Goal: Information Seeking & Learning: Learn about a topic

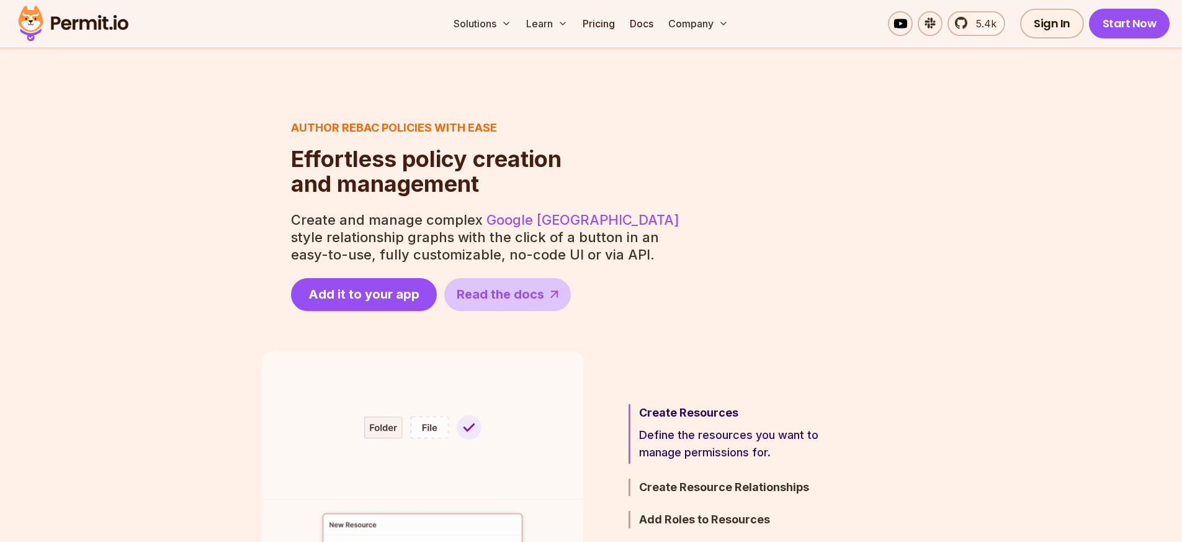
scroll to position [670, 0]
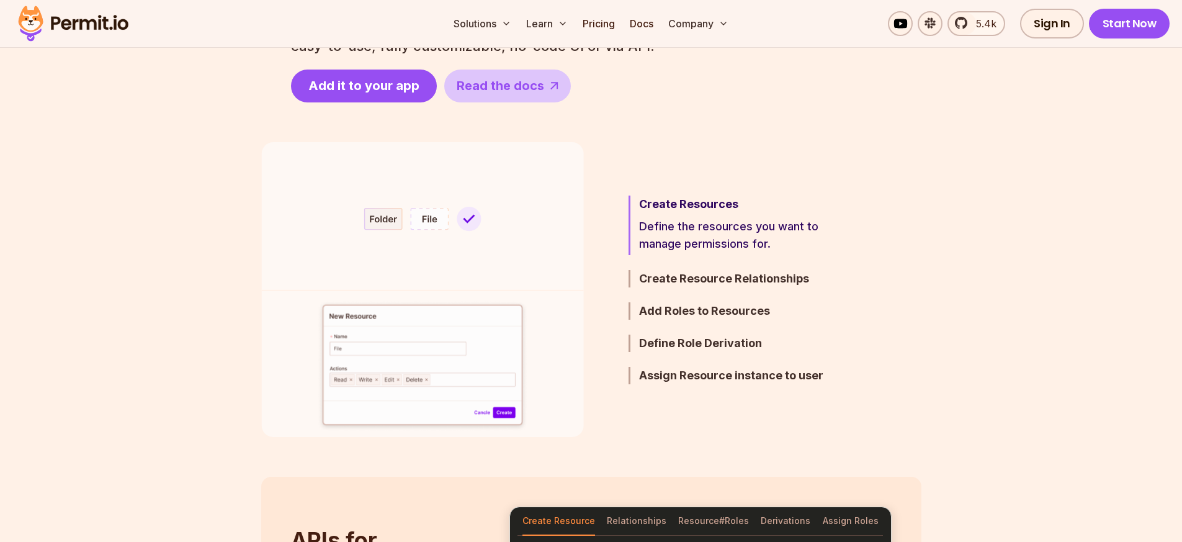
click at [710, 199] on h3 "Create Resources" at bounding box center [747, 203] width 216 height 17
click at [707, 282] on h3 "Create Resource Relationships" at bounding box center [747, 278] width 216 height 17
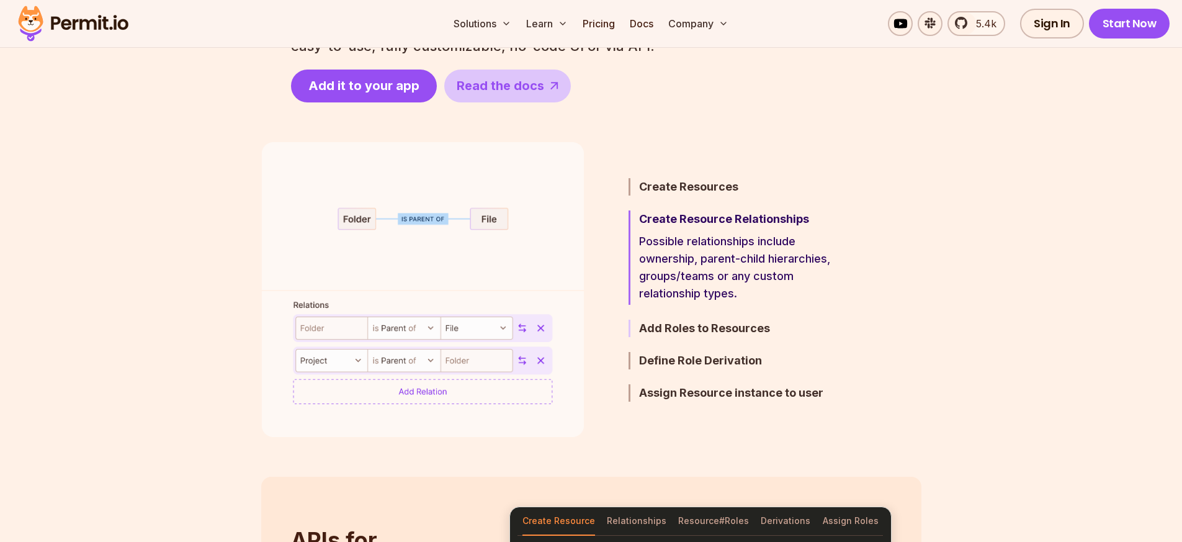
click at [723, 329] on h3 "Add Roles to Resources" at bounding box center [747, 327] width 216 height 17
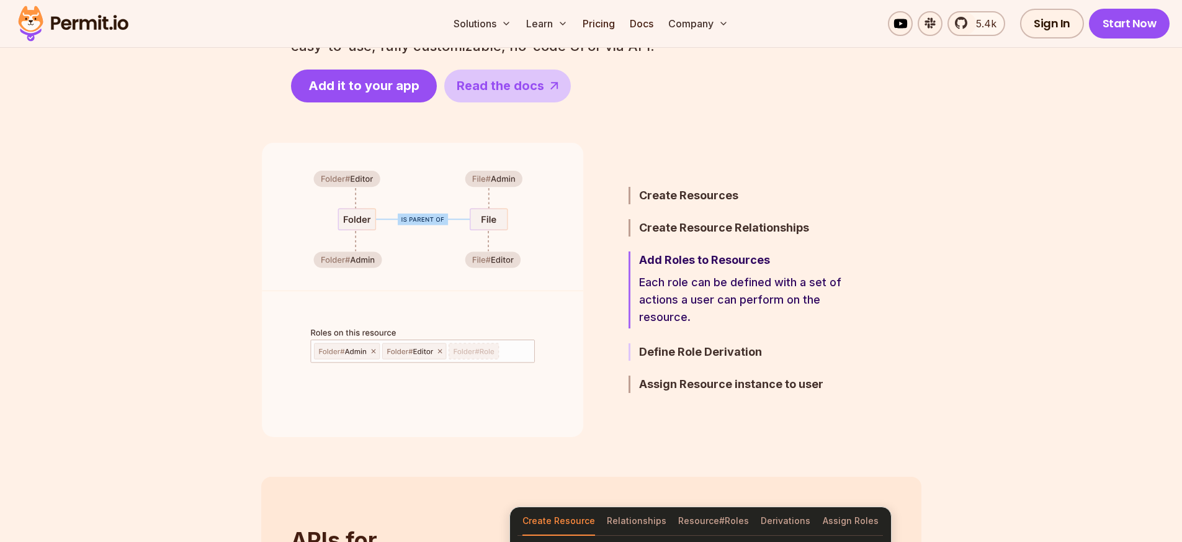
click at [713, 355] on h3 "Define Role Derivation" at bounding box center [747, 351] width 216 height 17
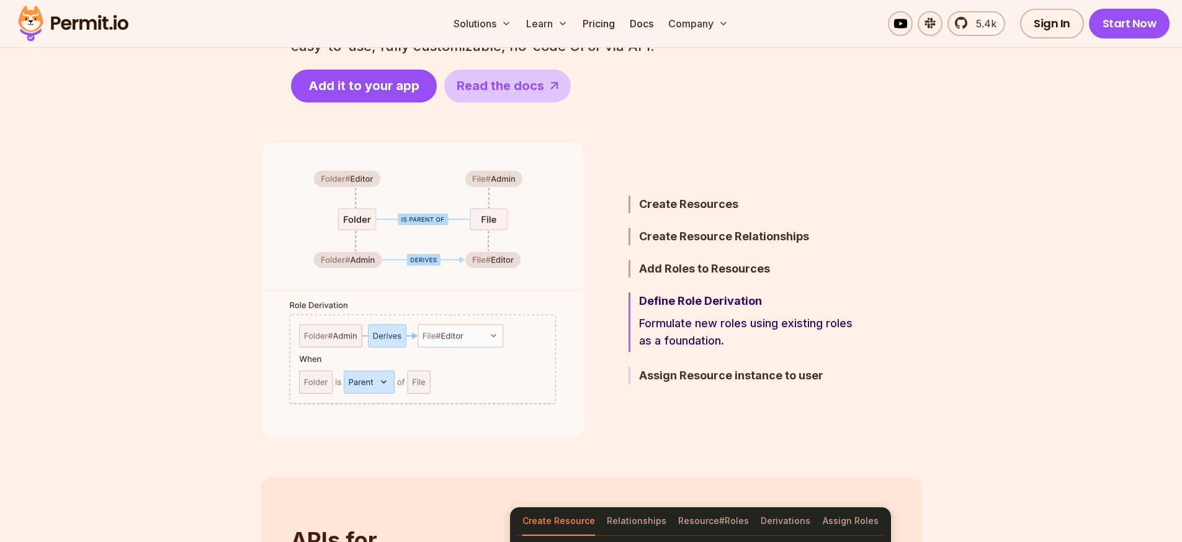
click at [745, 376] on h3 "Assign Resource instance to user" at bounding box center [747, 375] width 216 height 17
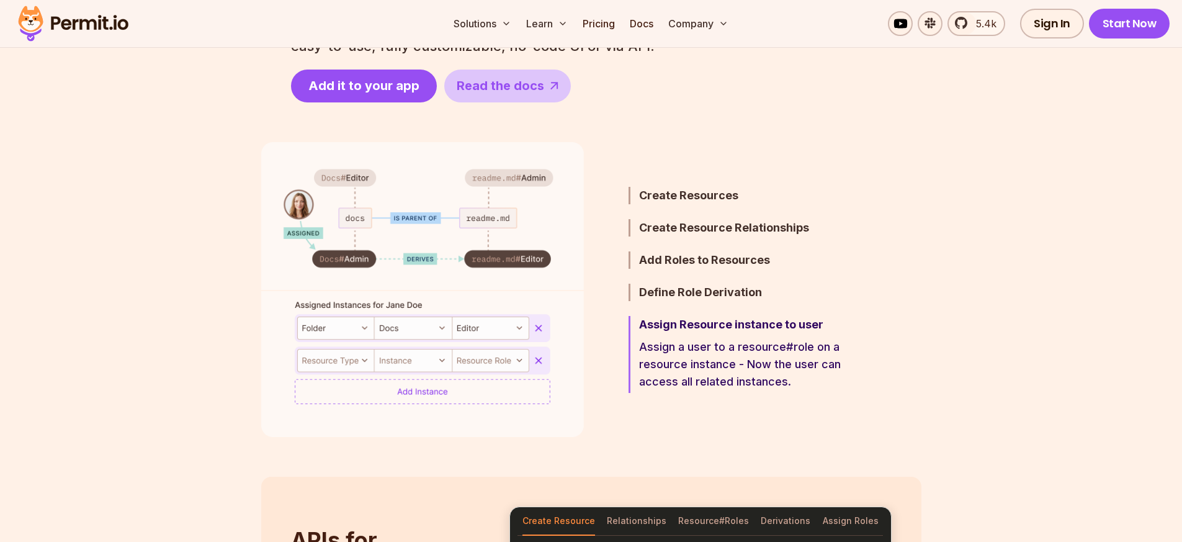
scroll to position [744, 0]
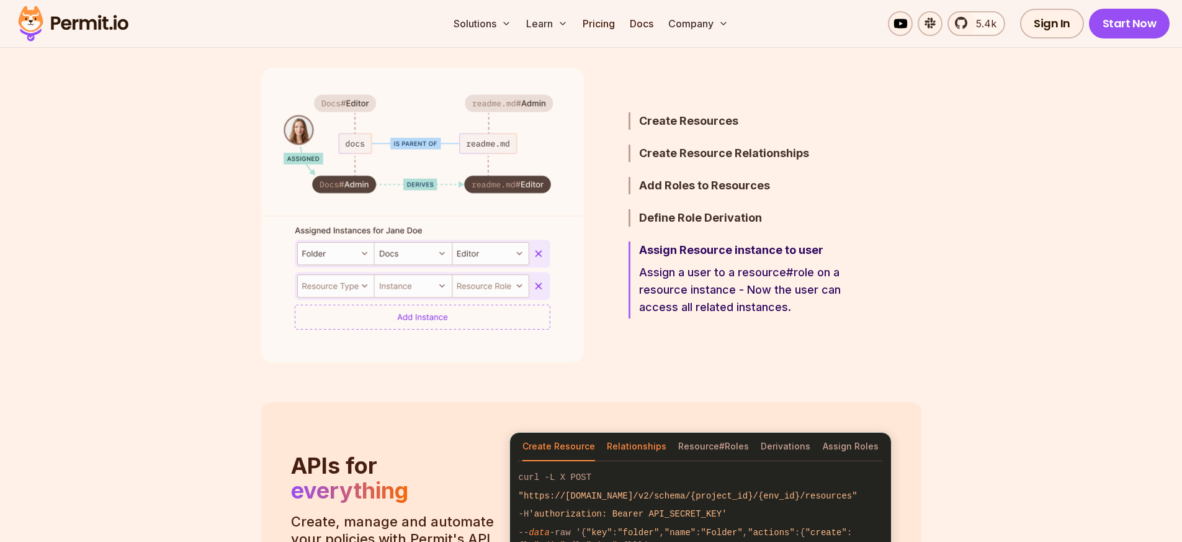
click at [616, 441] on button "Relationships" at bounding box center [637, 446] width 60 height 29
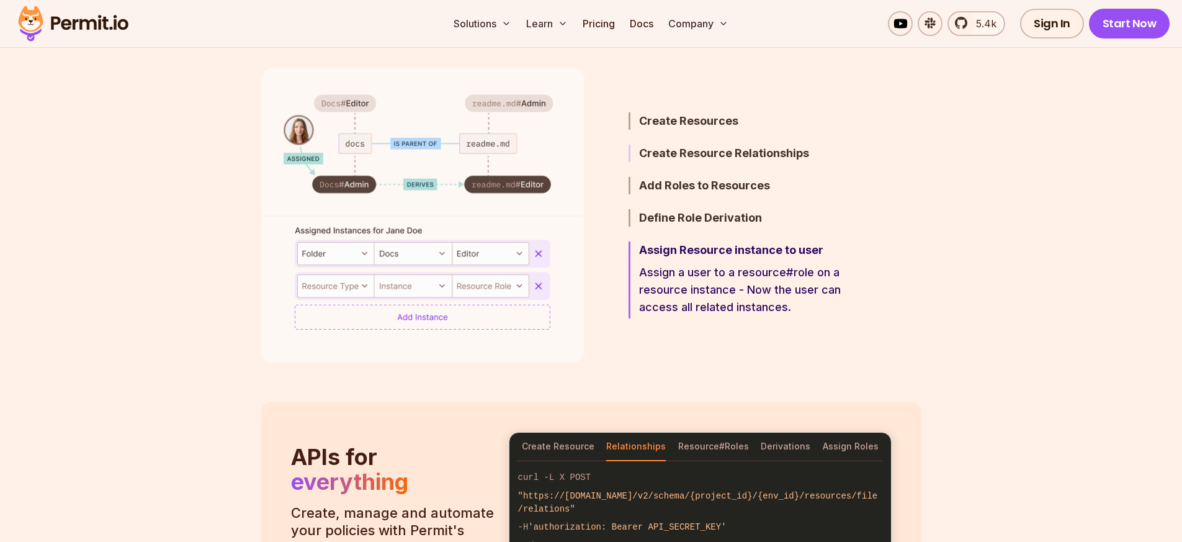
click at [720, 153] on h3 "Create Resource Relationships" at bounding box center [747, 153] width 216 height 17
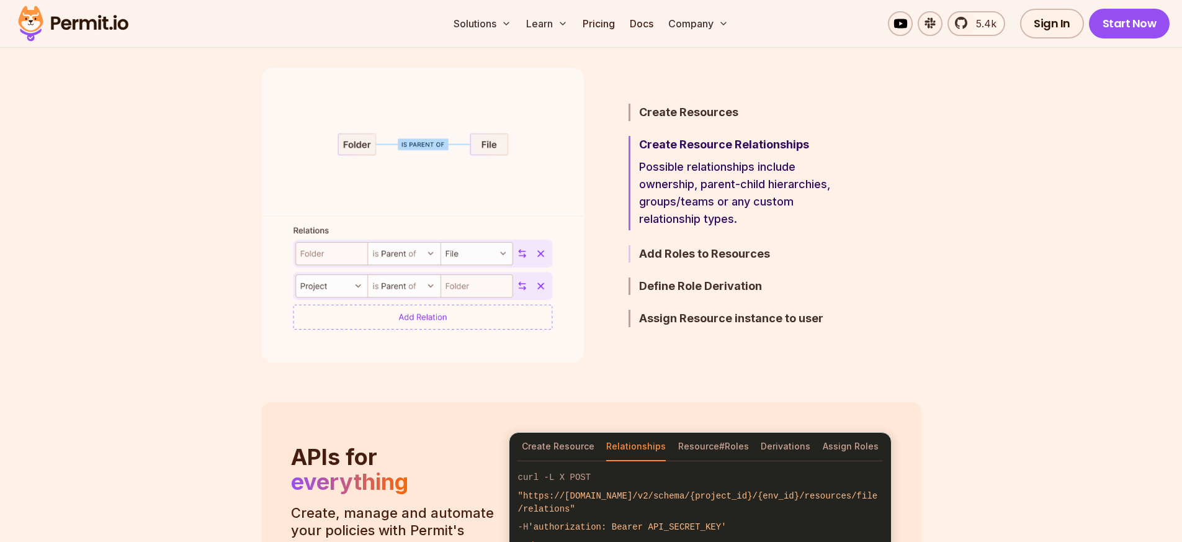
click at [716, 251] on h3 "Add Roles to Resources" at bounding box center [747, 253] width 216 height 17
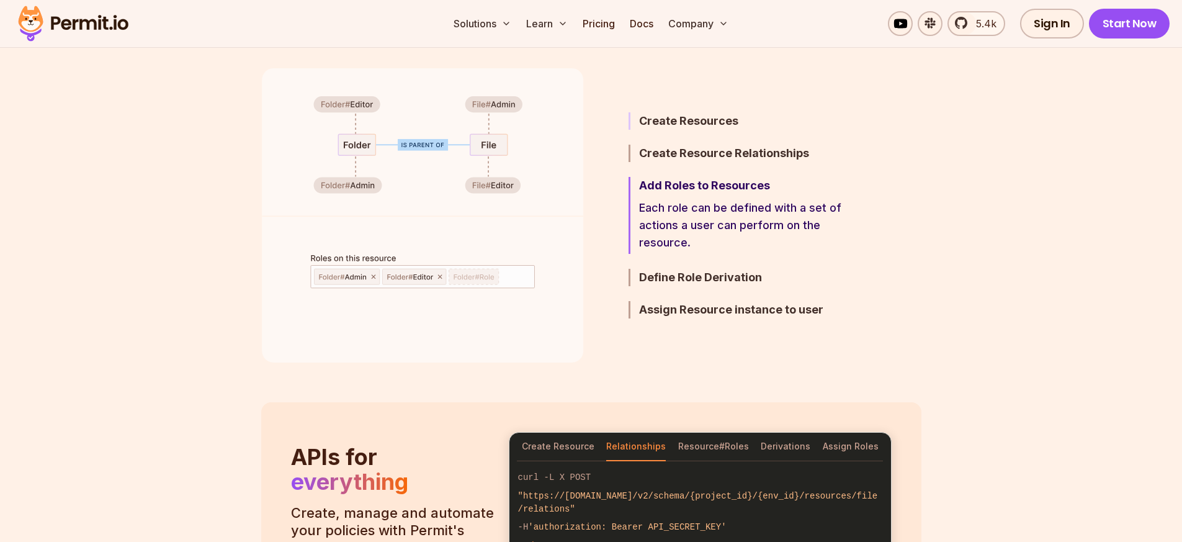
click at [692, 122] on h3 "Create Resources" at bounding box center [747, 120] width 216 height 17
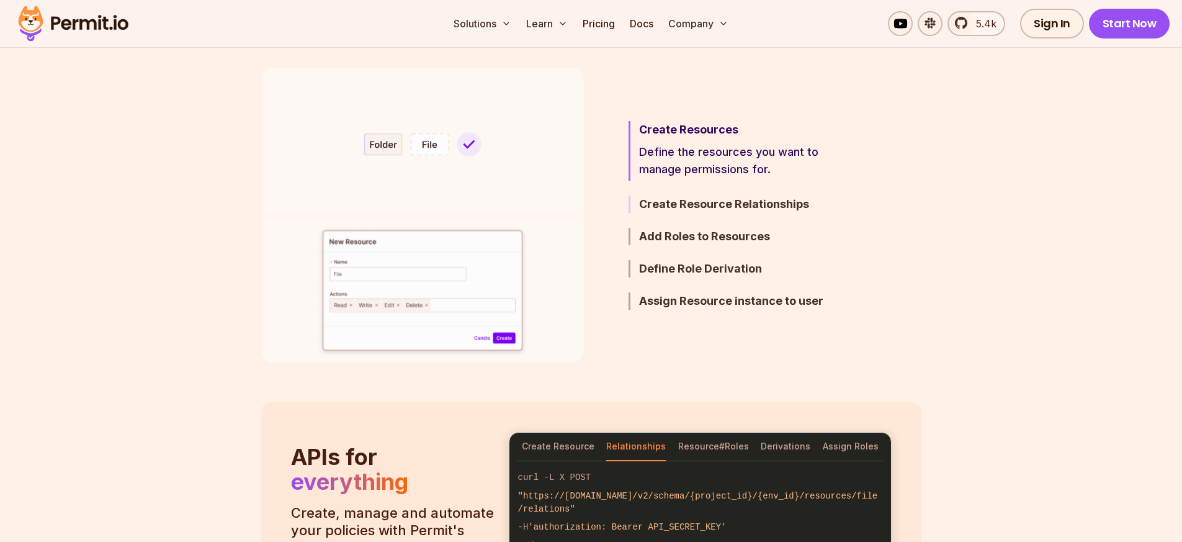
click at [734, 202] on h3 "Create Resource Relationships" at bounding box center [747, 203] width 216 height 17
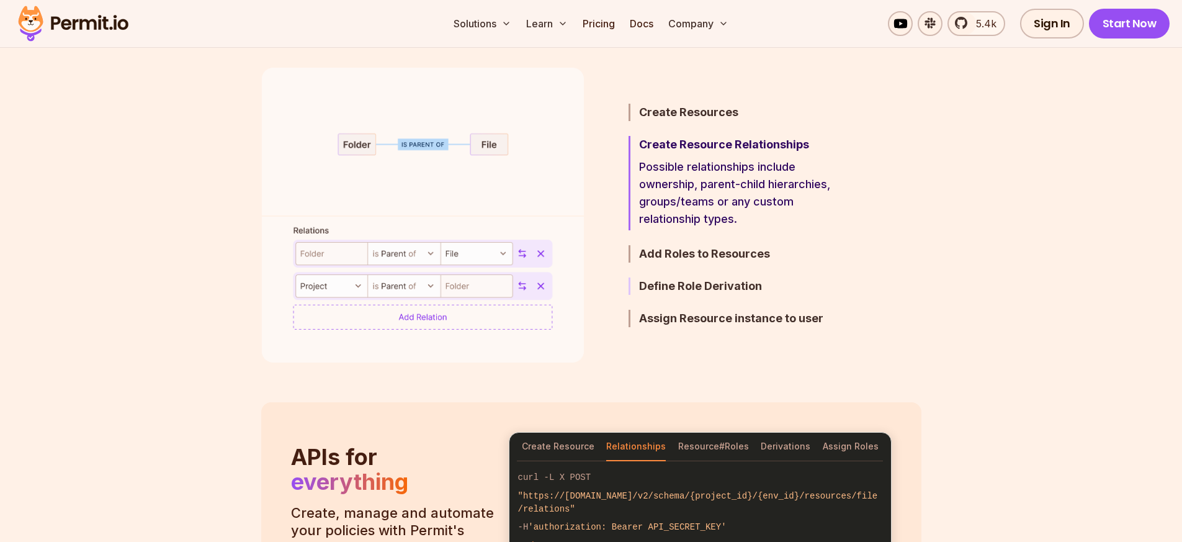
click at [710, 290] on h3 "Define Role Derivation" at bounding box center [747, 285] width 216 height 17
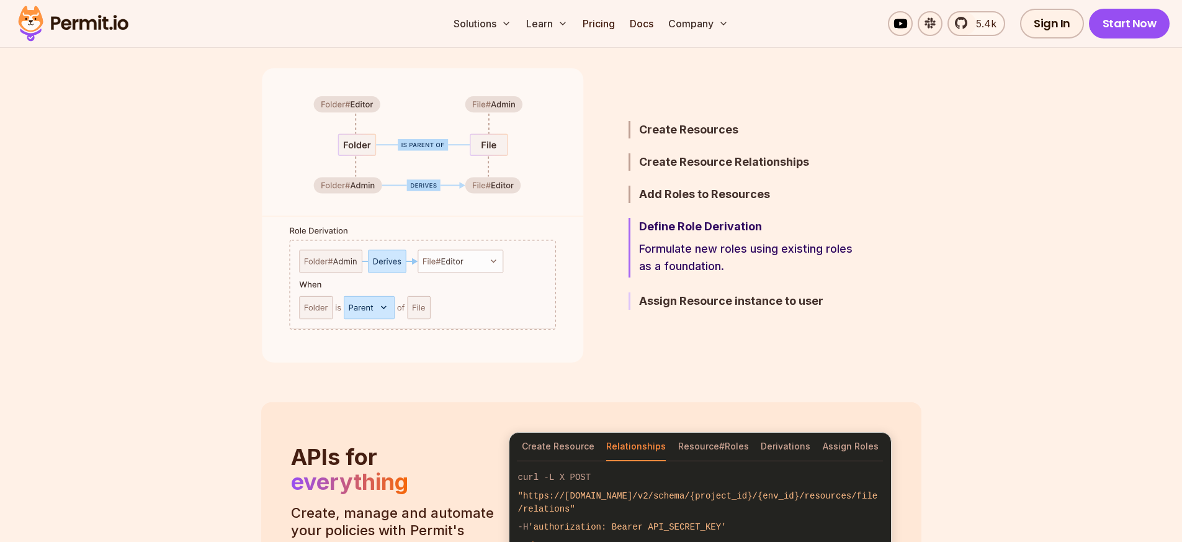
click at [719, 300] on h3 "Assign Resource instance to user" at bounding box center [747, 300] width 216 height 17
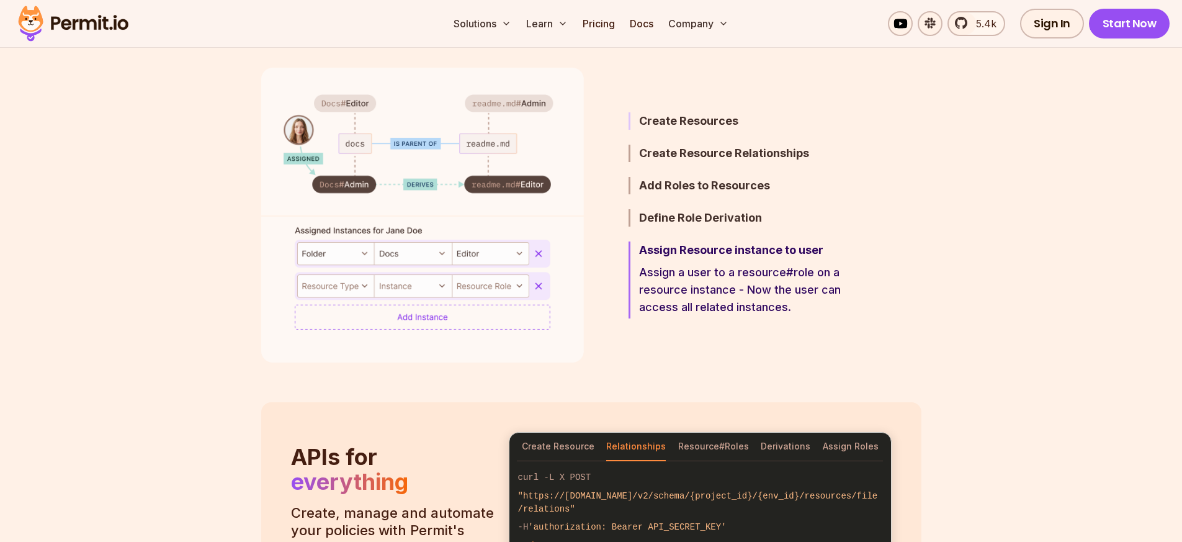
click at [675, 122] on h3 "Create Resources" at bounding box center [747, 120] width 216 height 17
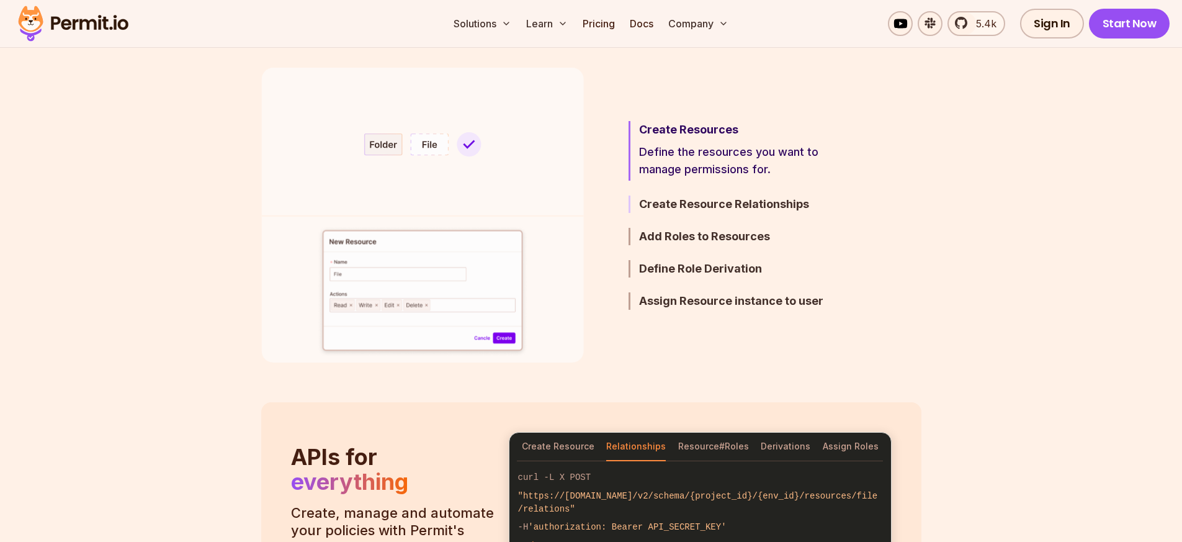
click at [682, 199] on h3 "Create Resource Relationships" at bounding box center [747, 203] width 216 height 17
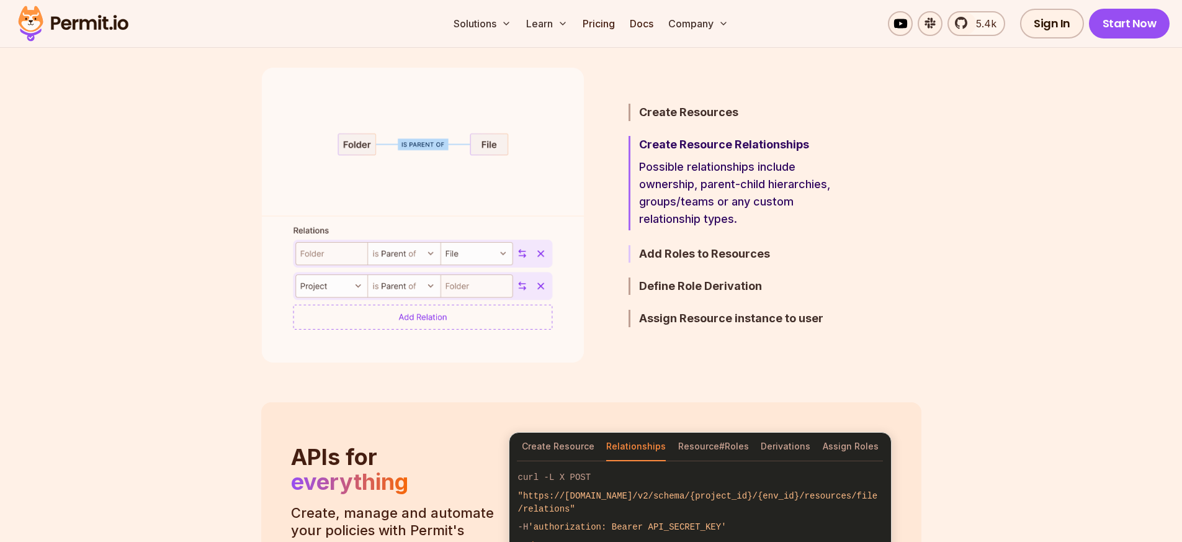
click at [678, 257] on h3 "Add Roles to Resources" at bounding box center [747, 253] width 216 height 17
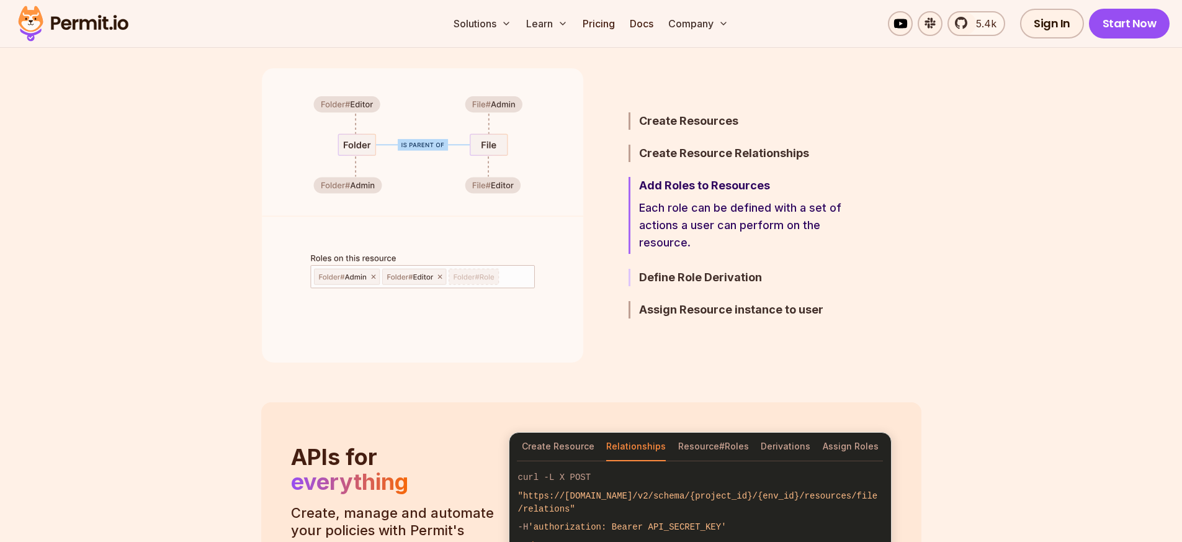
click at [673, 278] on h3 "Define Role Derivation" at bounding box center [747, 277] width 216 height 17
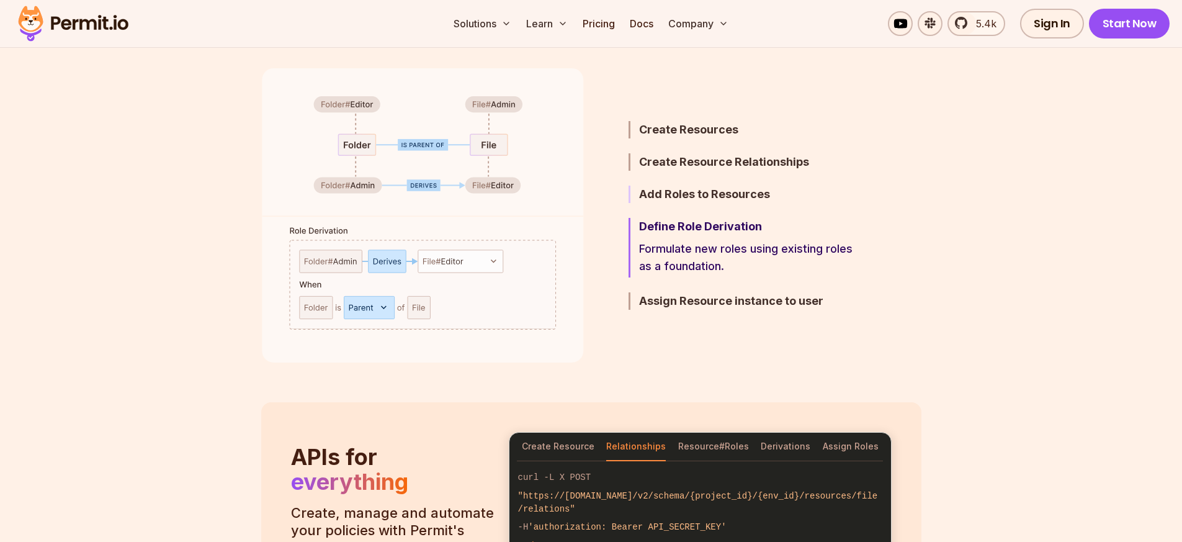
click at [676, 195] on h3 "Add Roles to Resources" at bounding box center [747, 193] width 216 height 17
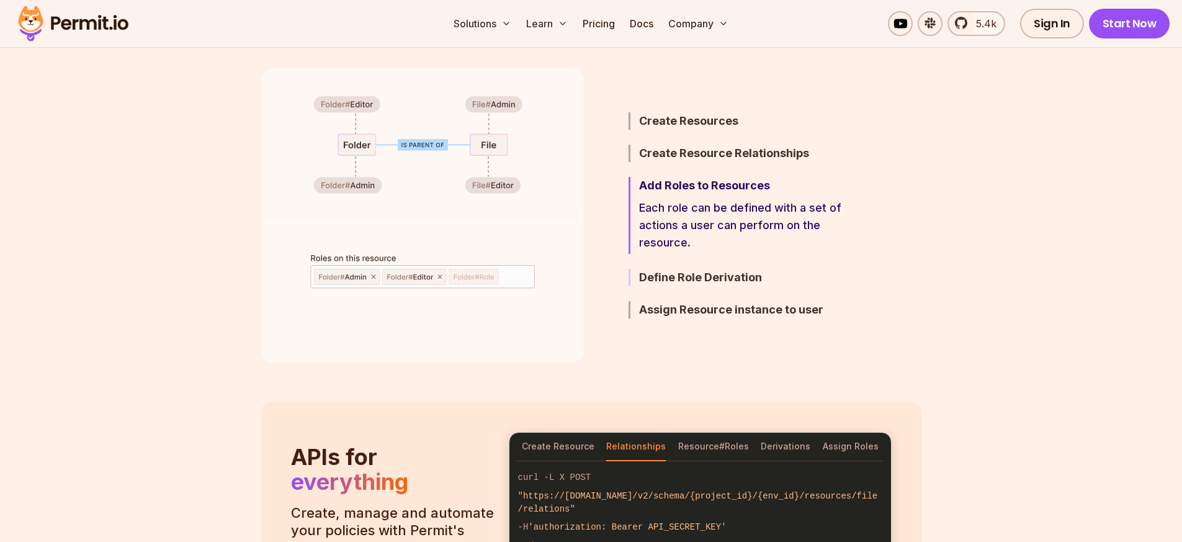
click at [684, 279] on h3 "Define Role Derivation" at bounding box center [747, 277] width 216 height 17
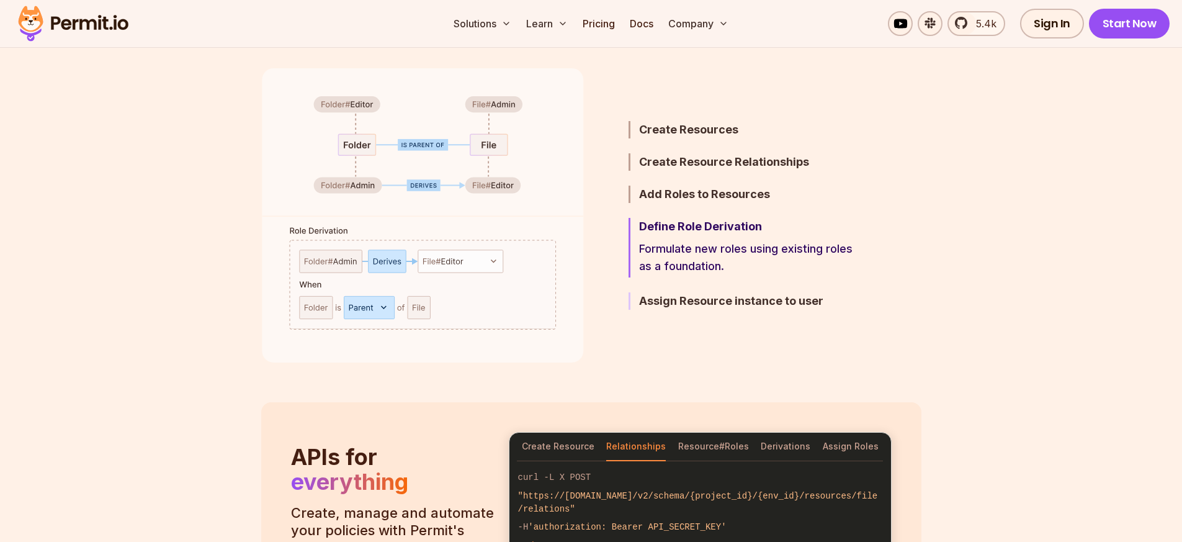
click at [678, 305] on h3 "Assign Resource instance to user" at bounding box center [747, 300] width 216 height 17
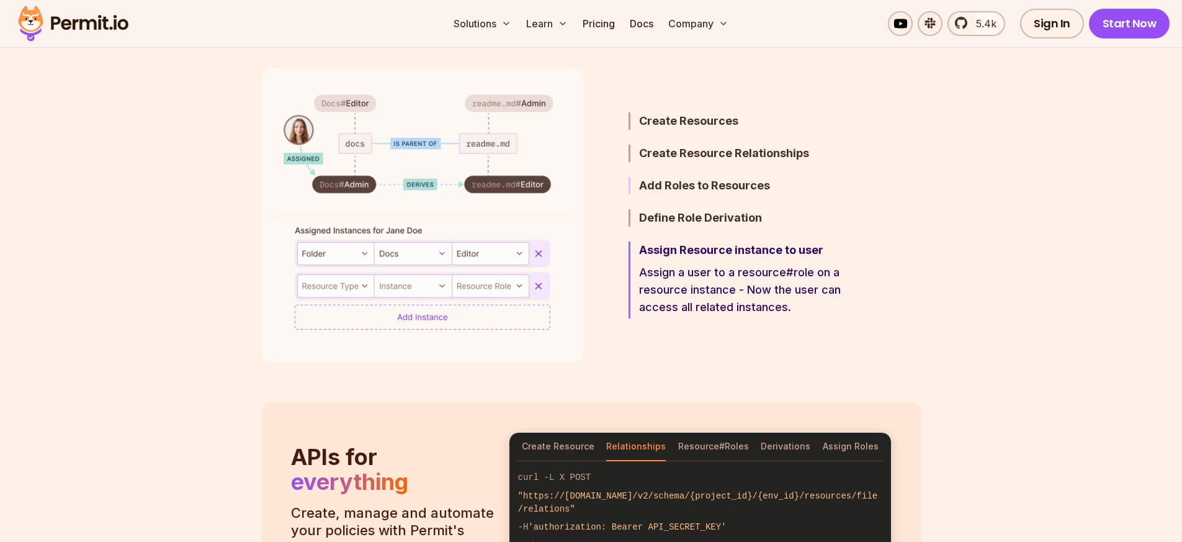
click at [672, 186] on h3 "Add Roles to Resources" at bounding box center [747, 185] width 216 height 17
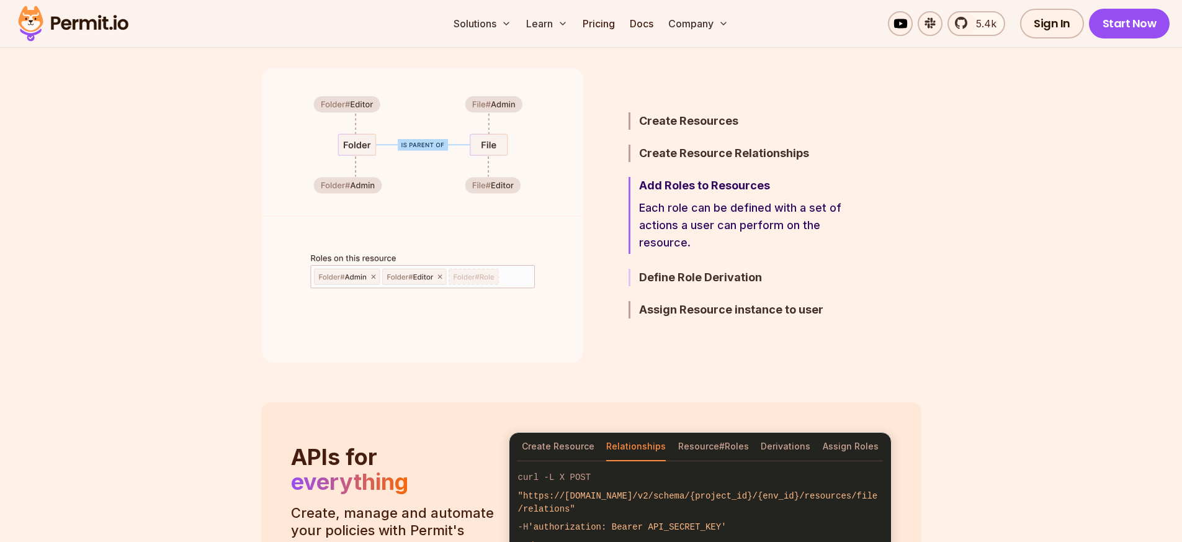
click at [681, 274] on h3 "Define Role Derivation" at bounding box center [747, 277] width 216 height 17
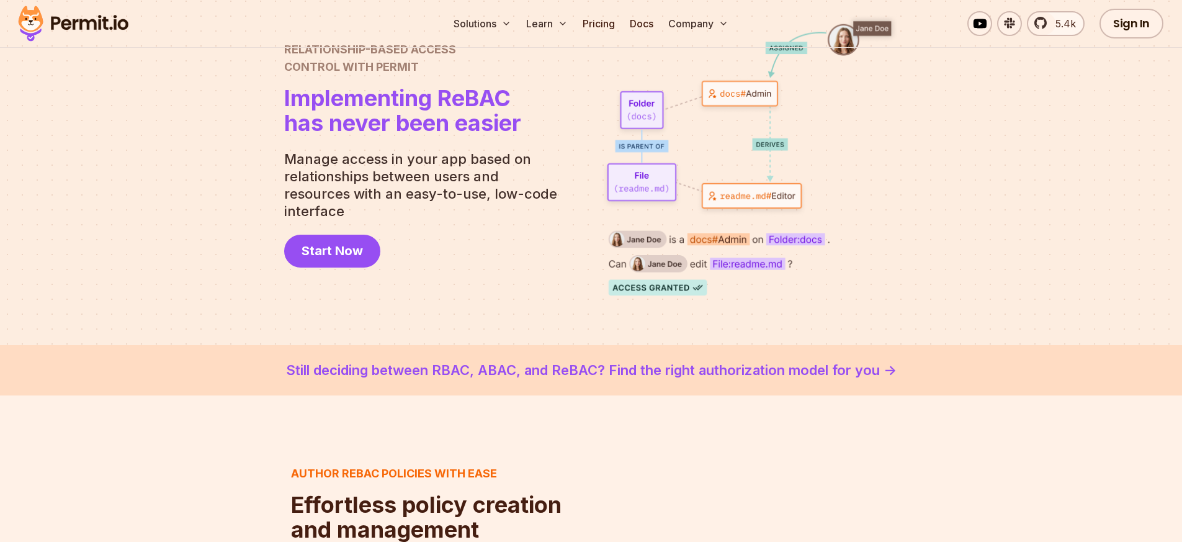
scroll to position [0, 0]
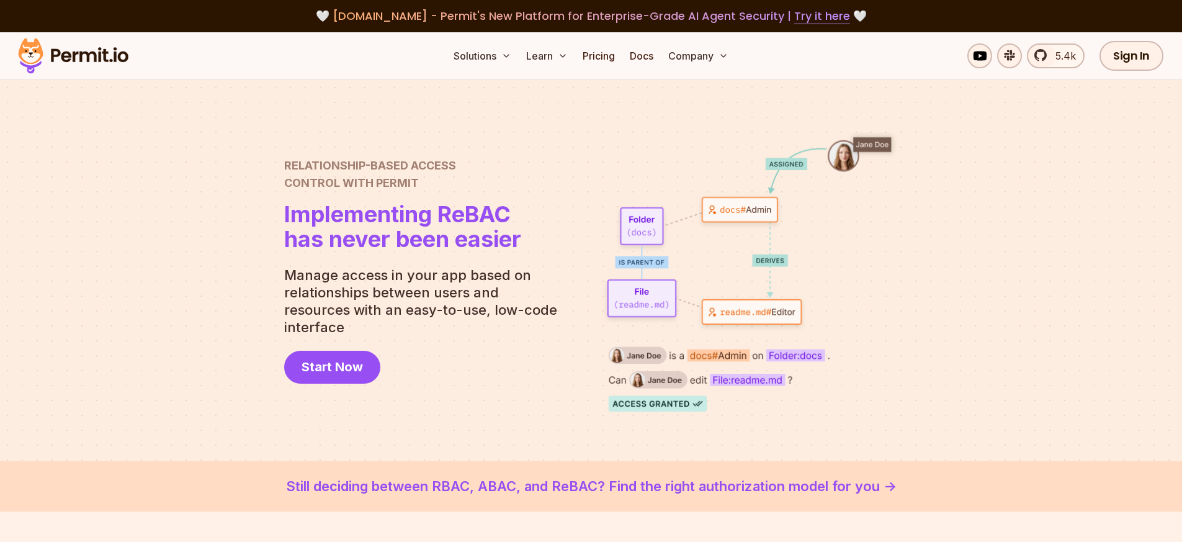
click at [100, 51] on img at bounding box center [73, 56] width 122 height 42
